Goal: Check status

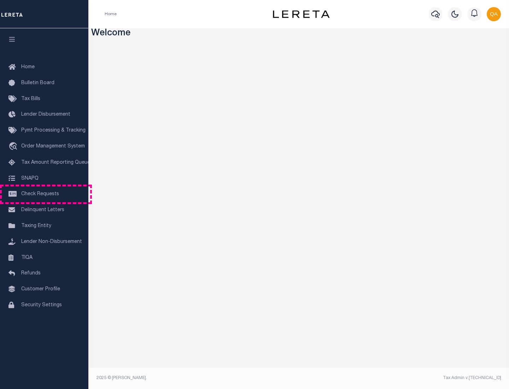
click at [44, 194] on span "Check Requests" at bounding box center [40, 193] width 38 height 5
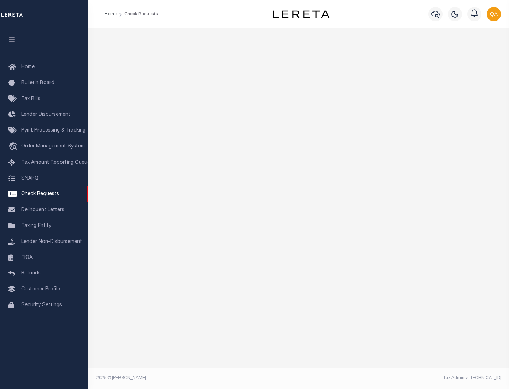
select select "50"
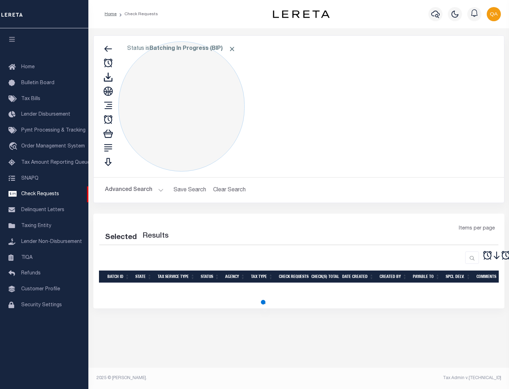
select select "50"
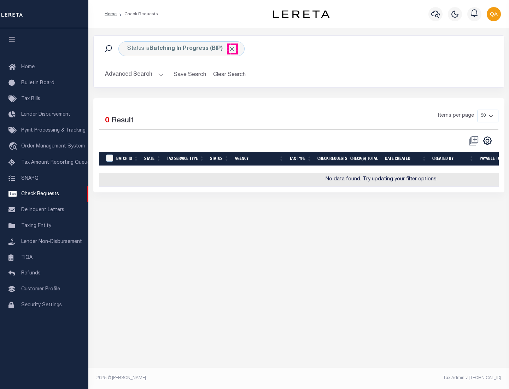
click at [232, 49] on span "Click to Remove" at bounding box center [231, 48] width 7 height 7
